Goal: Browse casually: Explore the website without a specific task or goal

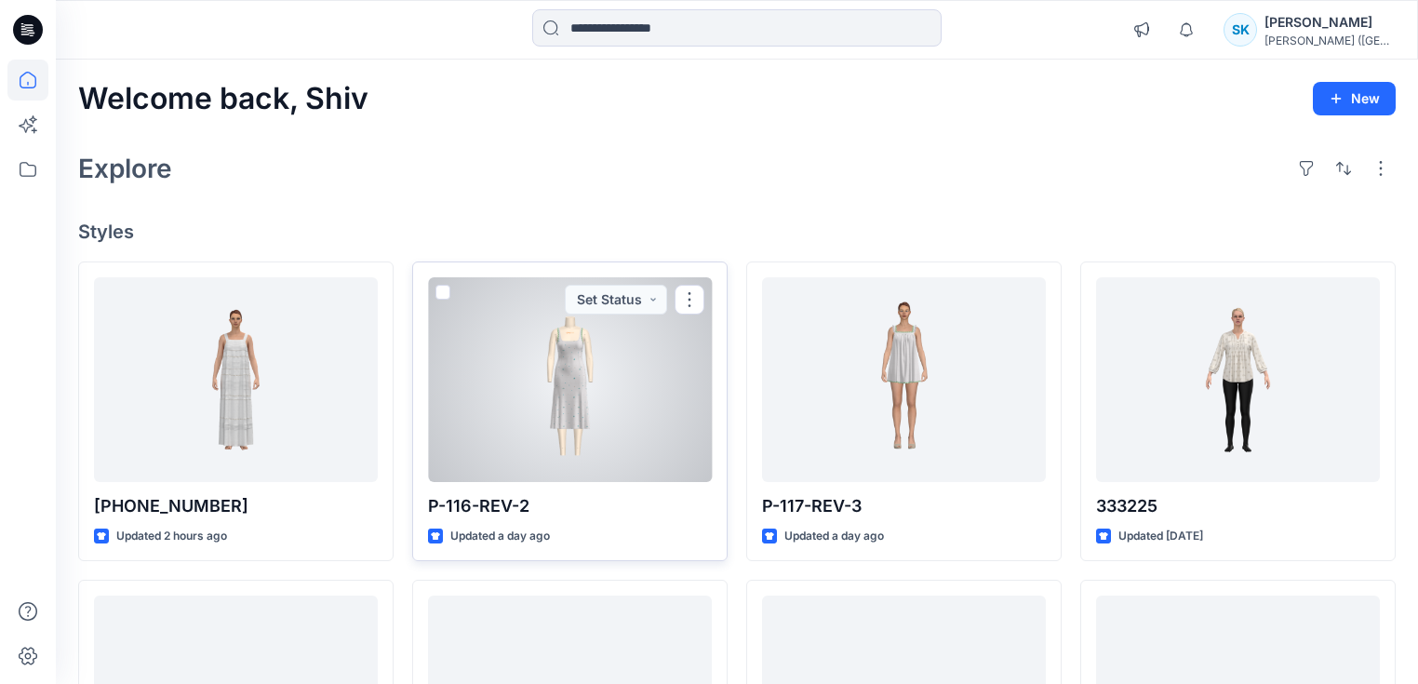
click at [566, 334] on div at bounding box center [570, 379] width 284 height 205
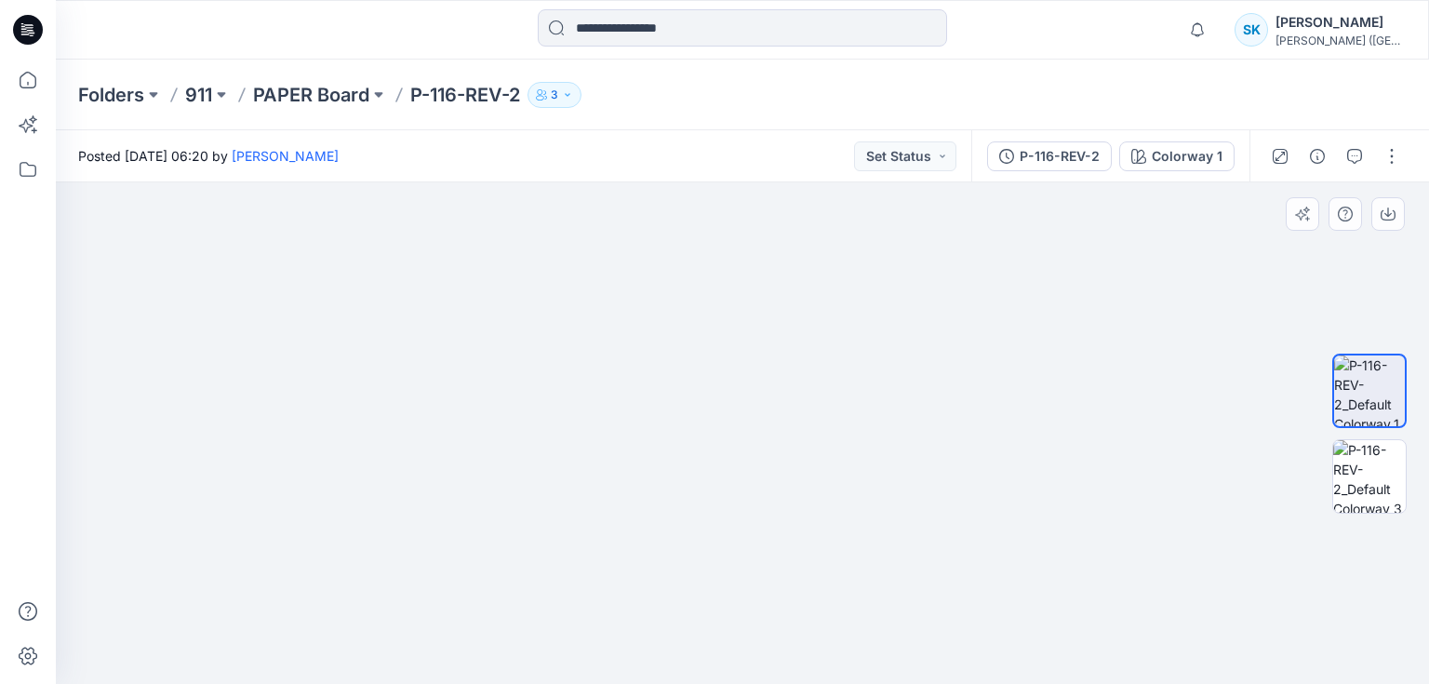
drag, startPoint x: 676, startPoint y: 330, endPoint x: 708, endPoint y: 541, distance: 212.6
click at [692, 581] on img at bounding box center [761, 65] width 2342 height 1236
drag, startPoint x: 731, startPoint y: 439, endPoint x: 711, endPoint y: 514, distance: 77.2
click at [712, 517] on img at bounding box center [751, 164] width 2342 height 1039
drag, startPoint x: 717, startPoint y: 397, endPoint x: 702, endPoint y: 417, distance: 24.6
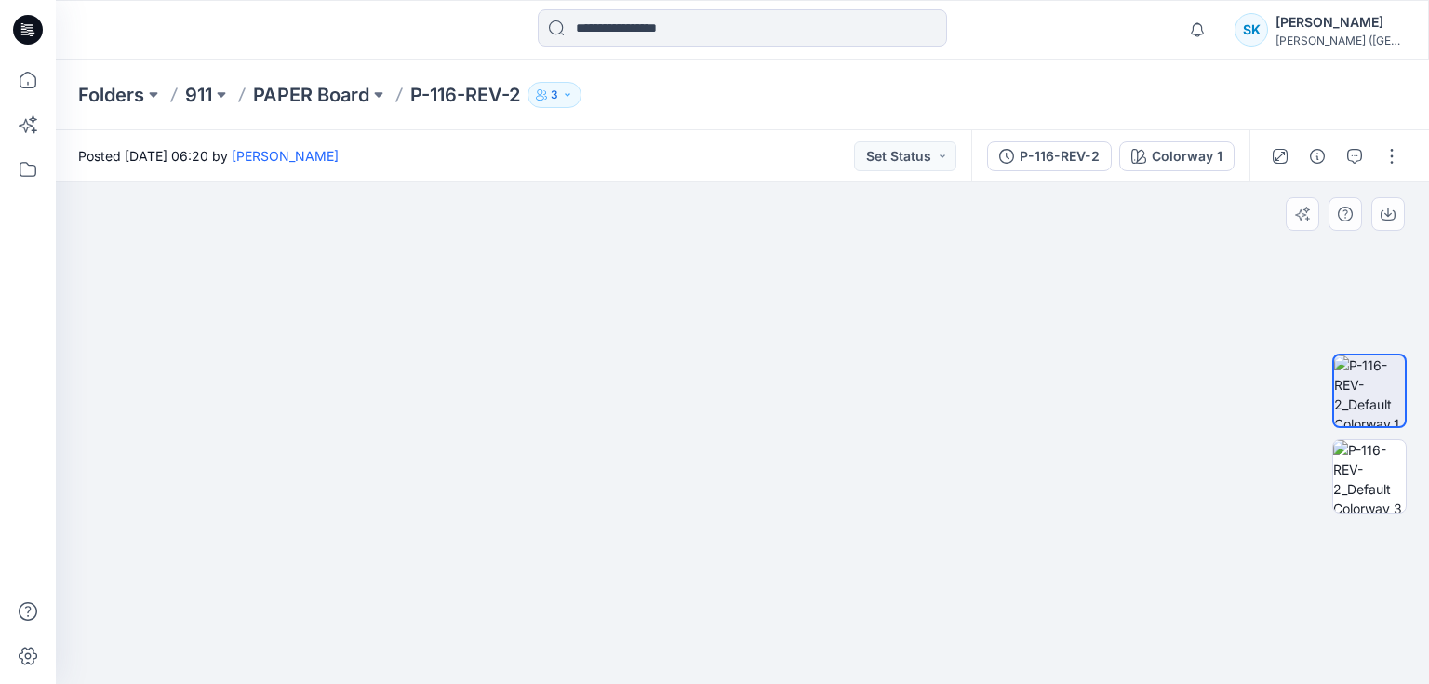
click at [702, 417] on img at bounding box center [716, 212] width 2342 height 941
click at [1368, 474] on img at bounding box center [1369, 476] width 73 height 73
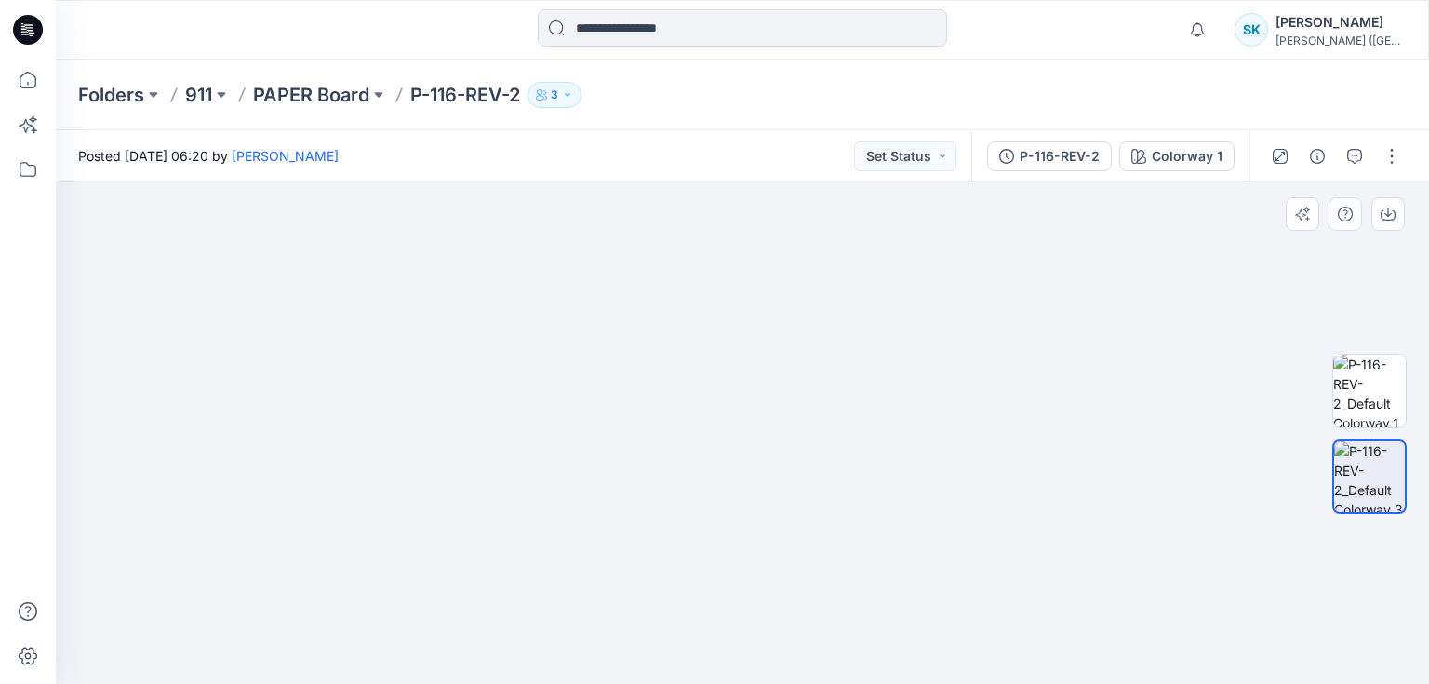
drag, startPoint x: 748, startPoint y: 263, endPoint x: 719, endPoint y: 444, distance: 182.8
click at [703, 585] on img at bounding box center [700, 267] width 1816 height 834
drag, startPoint x: 695, startPoint y: 514, endPoint x: 693, endPoint y: 351, distance: 162.8
click at [693, 334] on img at bounding box center [699, 199] width 1816 height 968
drag, startPoint x: 677, startPoint y: 400, endPoint x: 662, endPoint y: 315, distance: 86.0
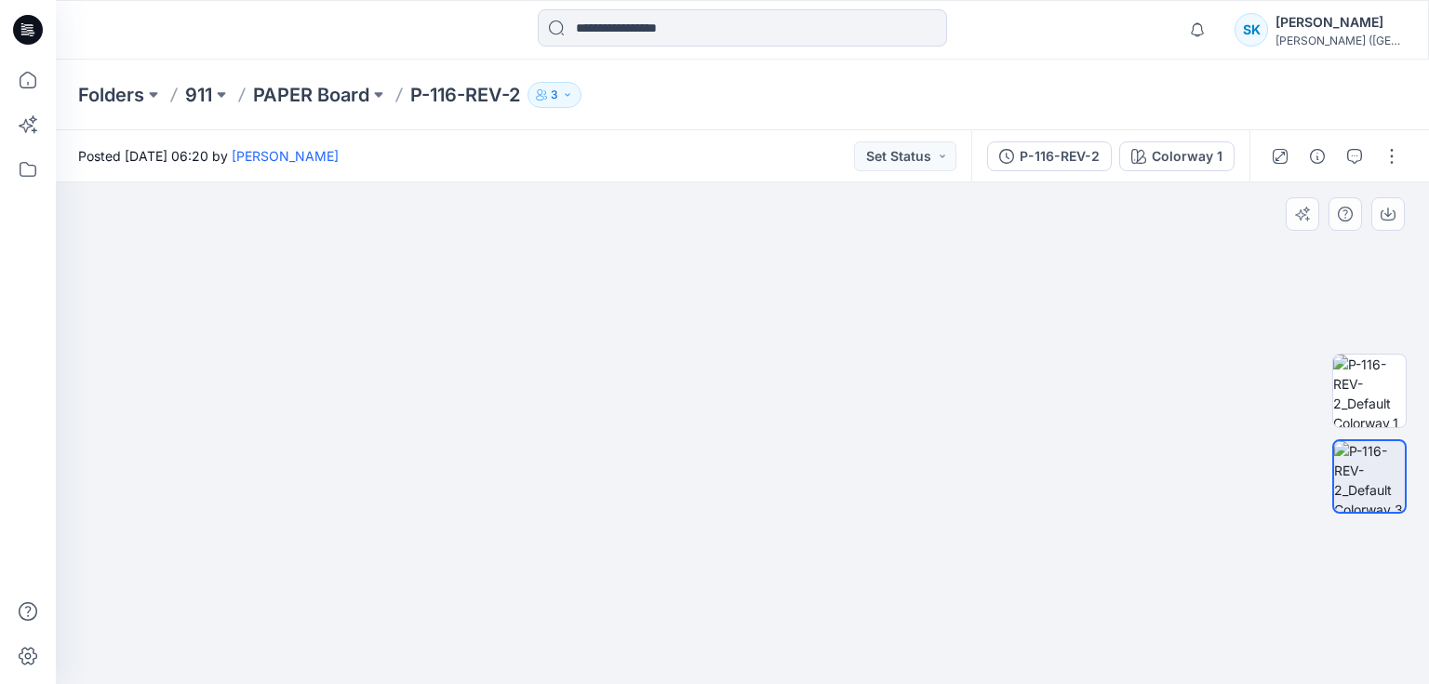
click at [662, 315] on img at bounding box center [677, 56] width 1816 height 1255
drag, startPoint x: 660, startPoint y: 472, endPoint x: 675, endPoint y: 482, distance: 18.8
click at [650, 683] on html "Notifications [PERSON_NAME] all as read View all notifications SK [PERSON_NAME]…" at bounding box center [714, 342] width 1429 height 684
drag, startPoint x: 680, startPoint y: 442, endPoint x: 702, endPoint y: 532, distance: 93.0
click at [695, 532] on img at bounding box center [668, 172] width 1816 height 1021
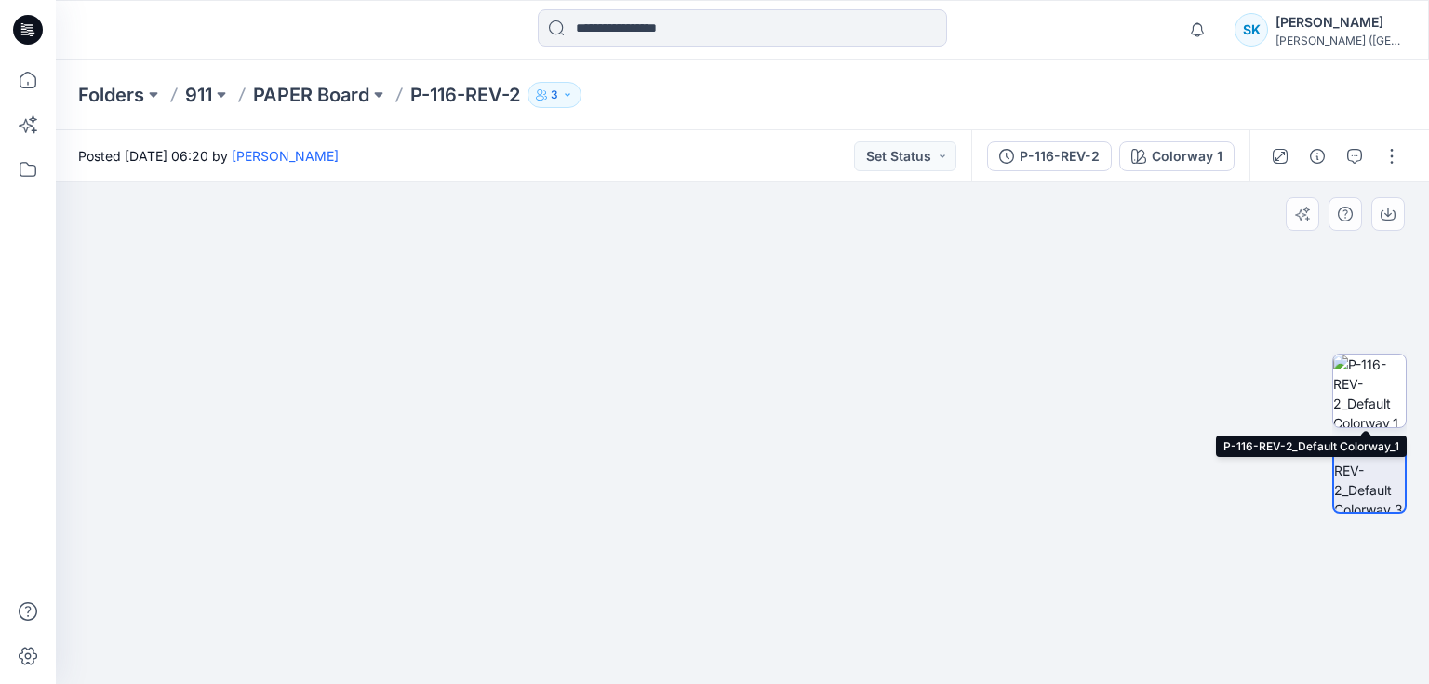
click at [1377, 399] on img at bounding box center [1369, 390] width 73 height 73
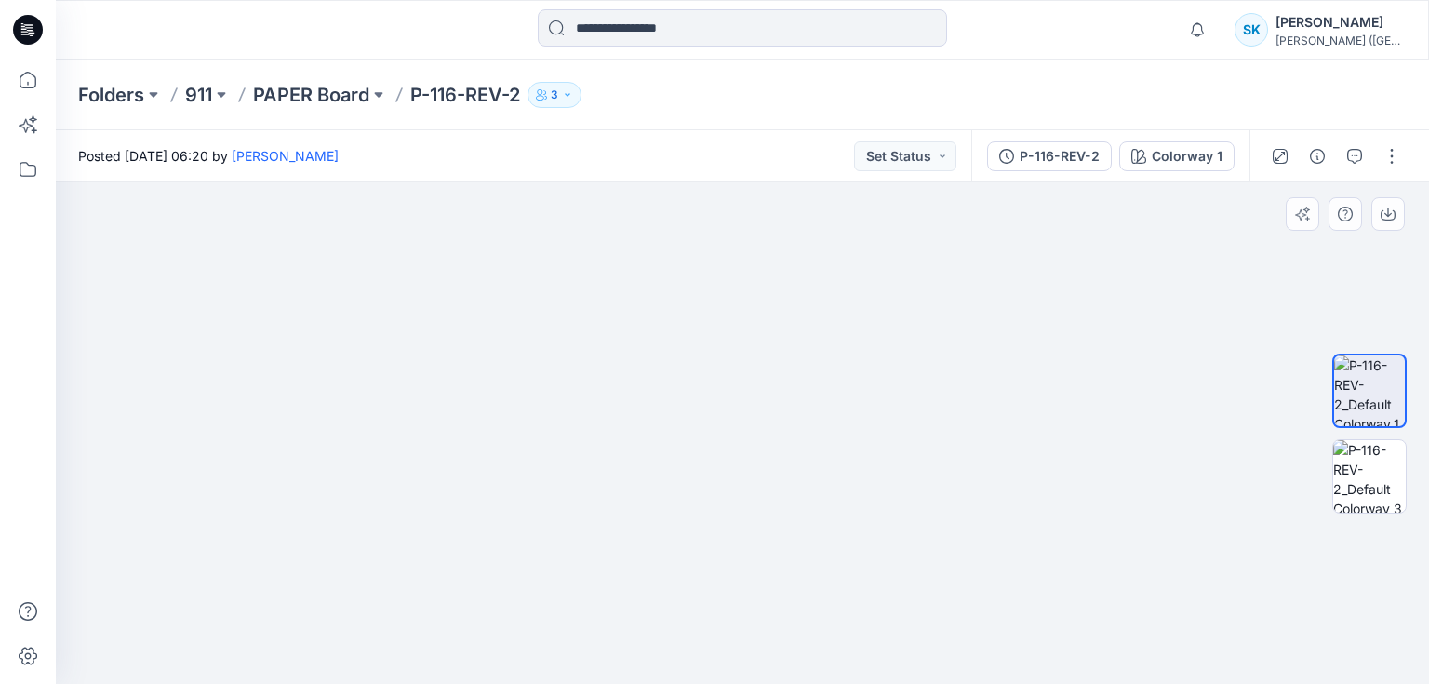
click at [785, 566] on img at bounding box center [750, 184] width 2078 height 997
drag, startPoint x: 786, startPoint y: 357, endPoint x: 778, endPoint y: 476, distance: 119.4
click at [781, 488] on img at bounding box center [749, 258] width 2078 height 850
drag, startPoint x: 763, startPoint y: 471, endPoint x: 733, endPoint y: 394, distance: 81.9
click at [733, 394] on img at bounding box center [716, 174] width 2604 height 1019
